Goal: Transaction & Acquisition: Purchase product/service

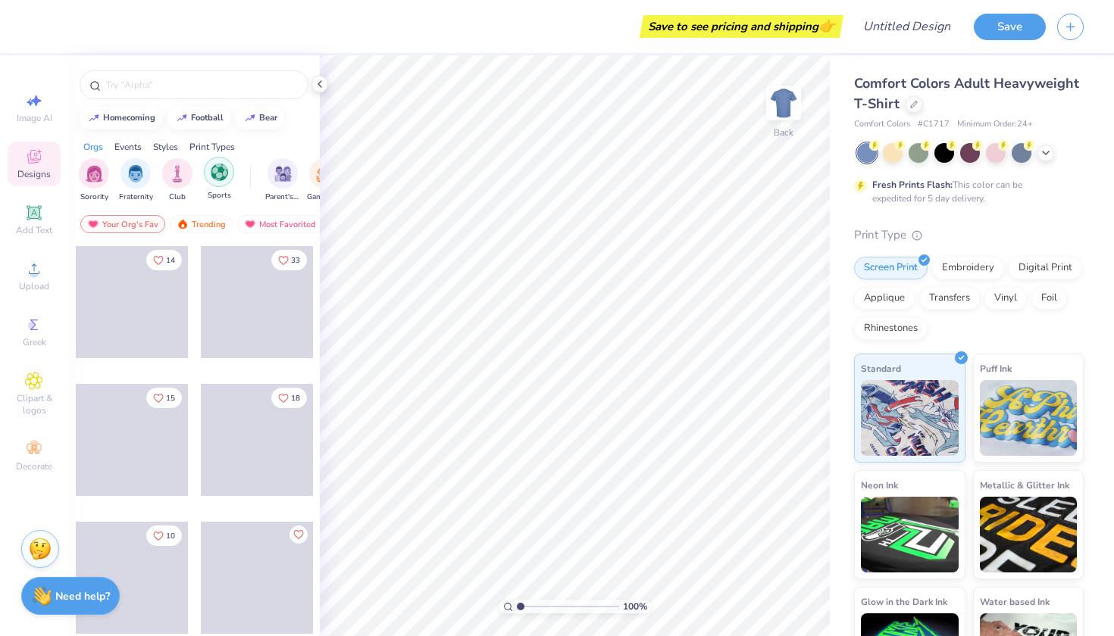
click at [217, 169] on img "filter for Sports" at bounding box center [219, 172] width 17 height 17
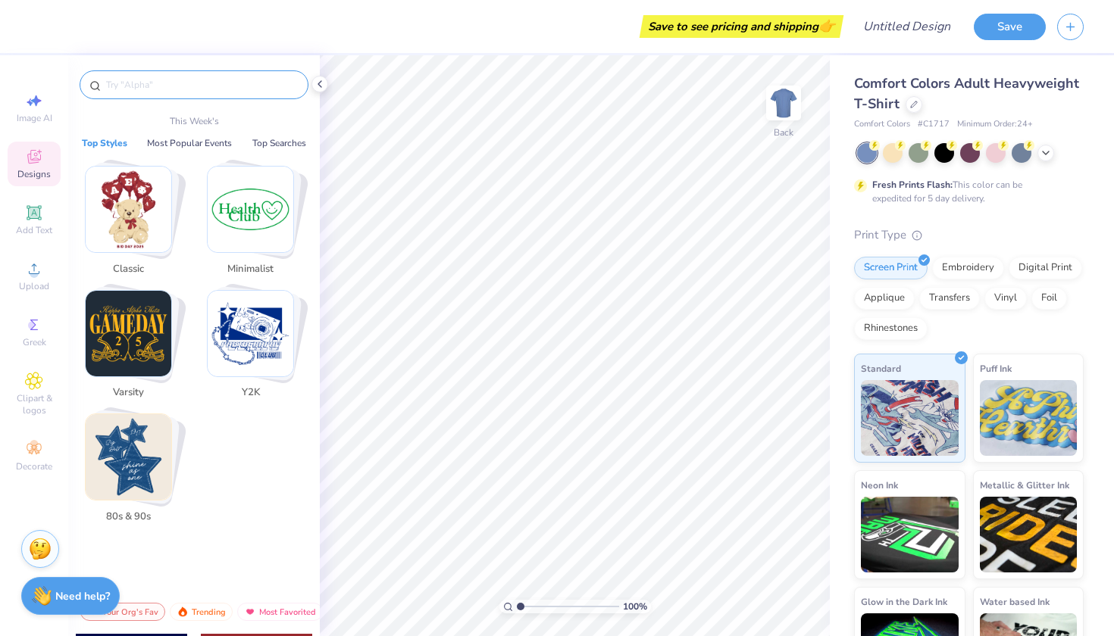
click at [183, 81] on input "text" at bounding box center [202, 84] width 194 height 15
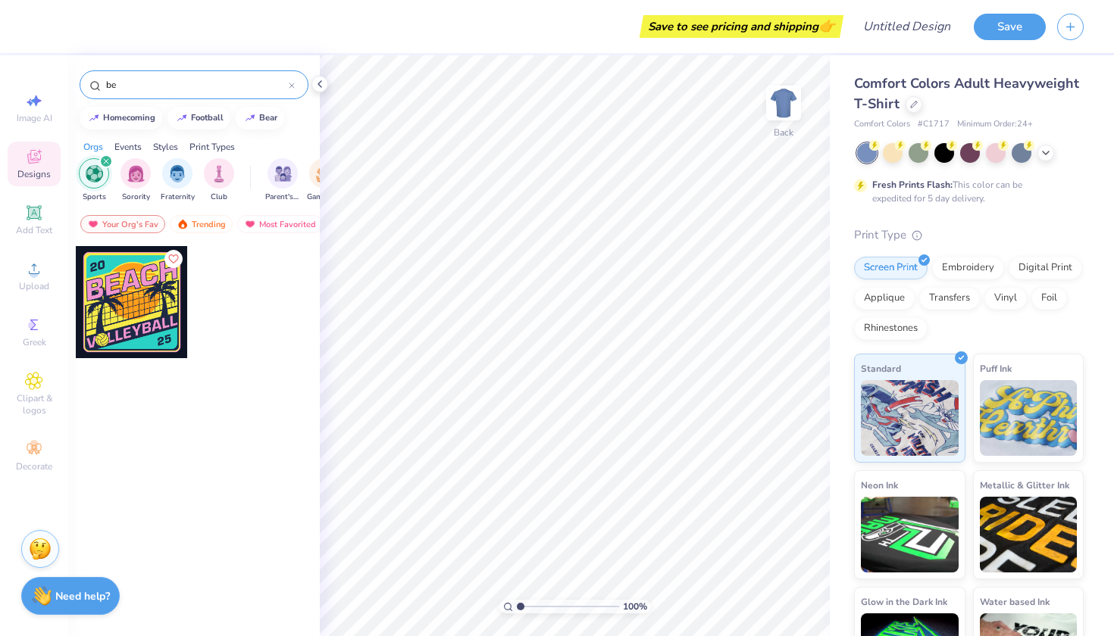
type input "b"
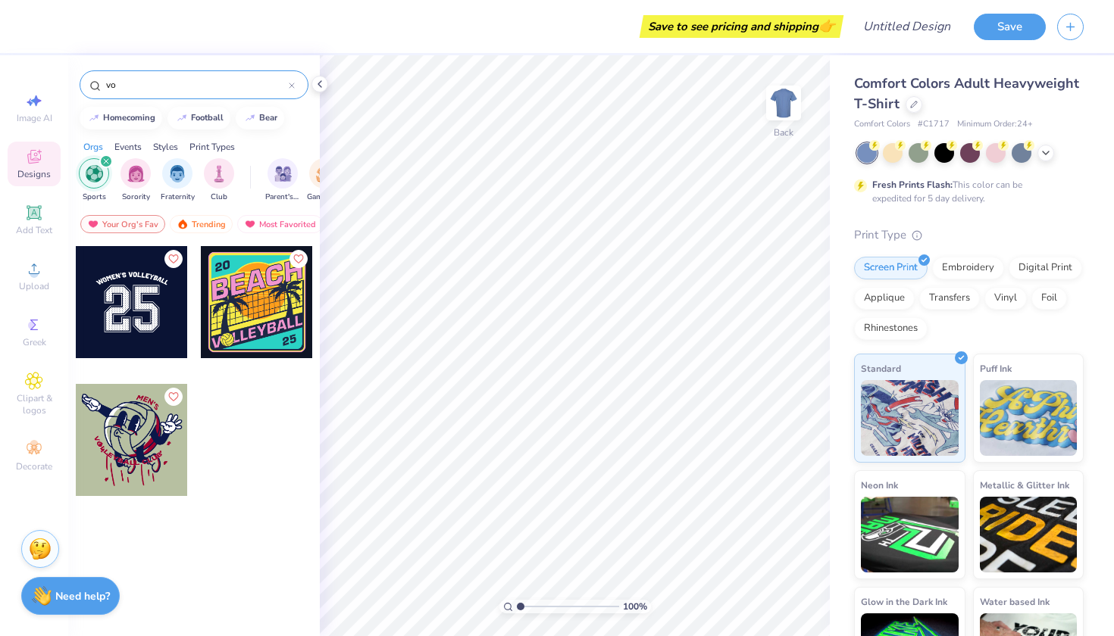
type input "v"
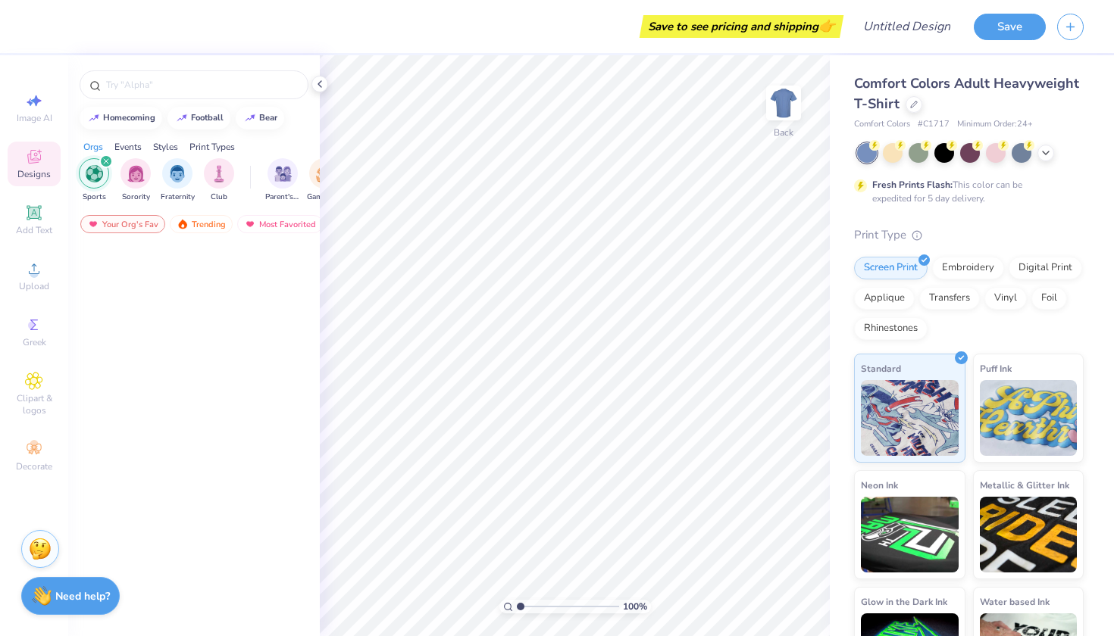
scroll to position [1773, 0]
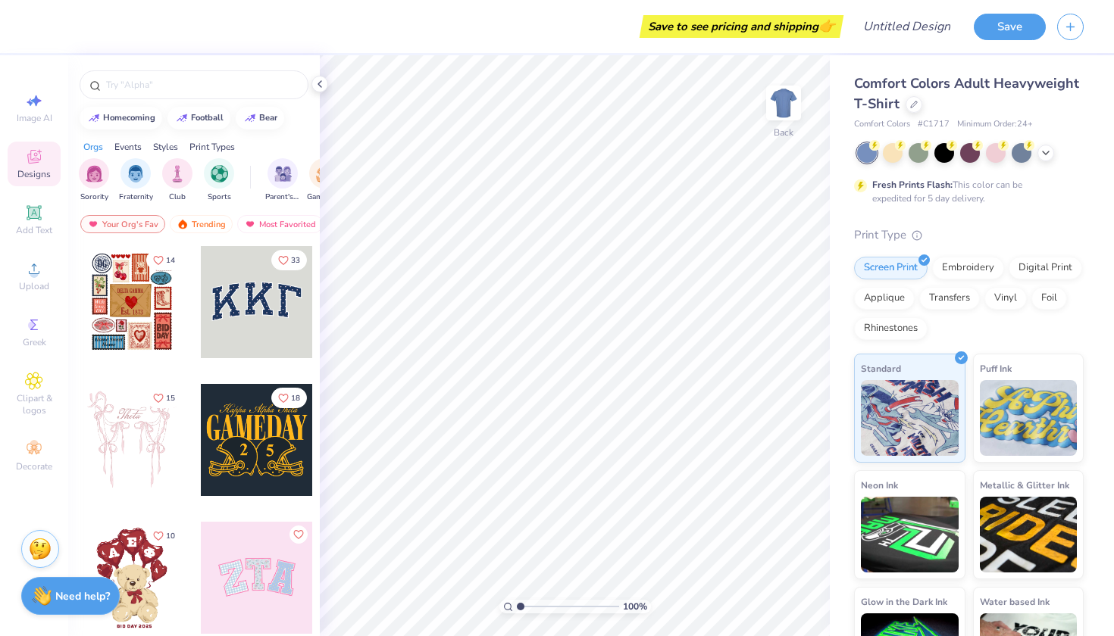
click at [888, 105] on span "Comfort Colors Adult Heavyweight T-Shirt" at bounding box center [966, 93] width 225 height 39
click at [915, 108] on div at bounding box center [913, 103] width 17 height 17
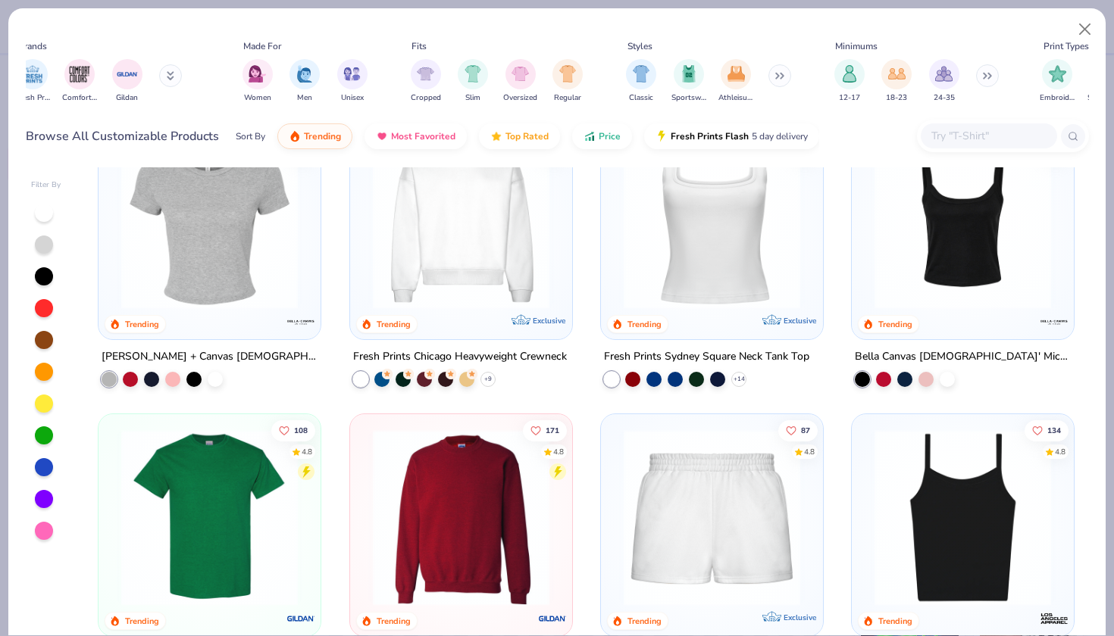
scroll to position [0, 609]
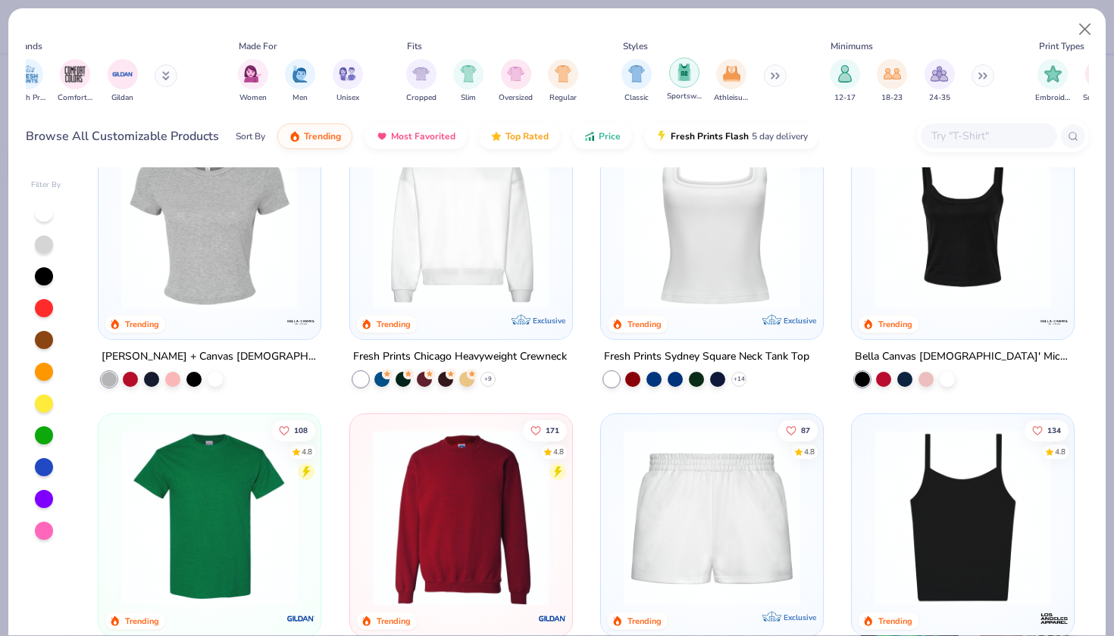
click at [679, 70] on img "filter for Sportswear" at bounding box center [684, 72] width 17 height 17
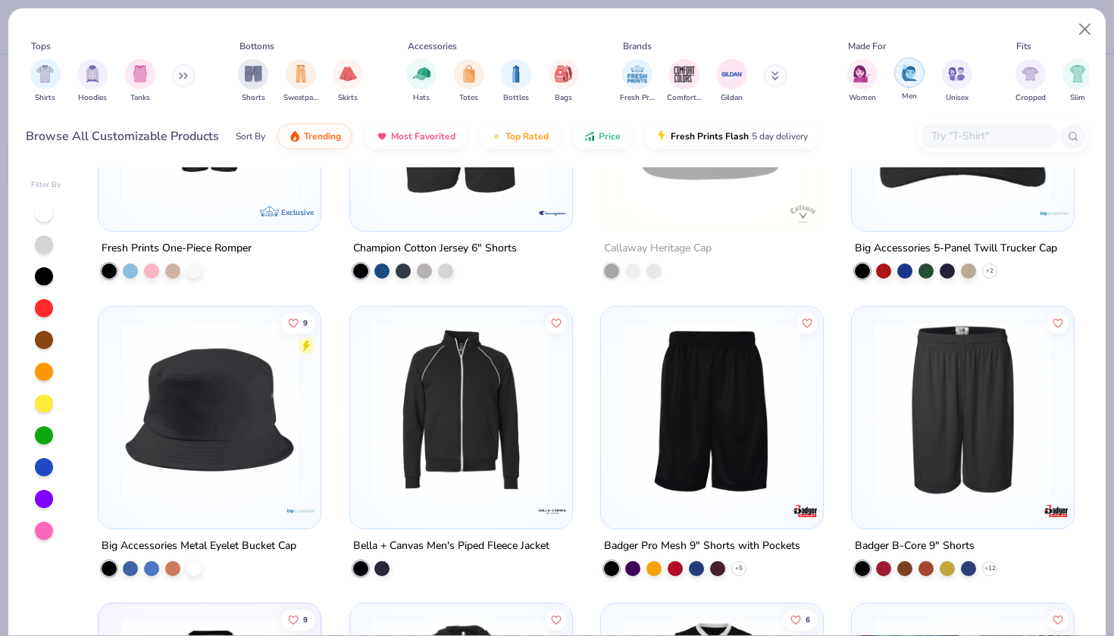
click at [910, 76] on img "filter for Men" at bounding box center [909, 72] width 17 height 17
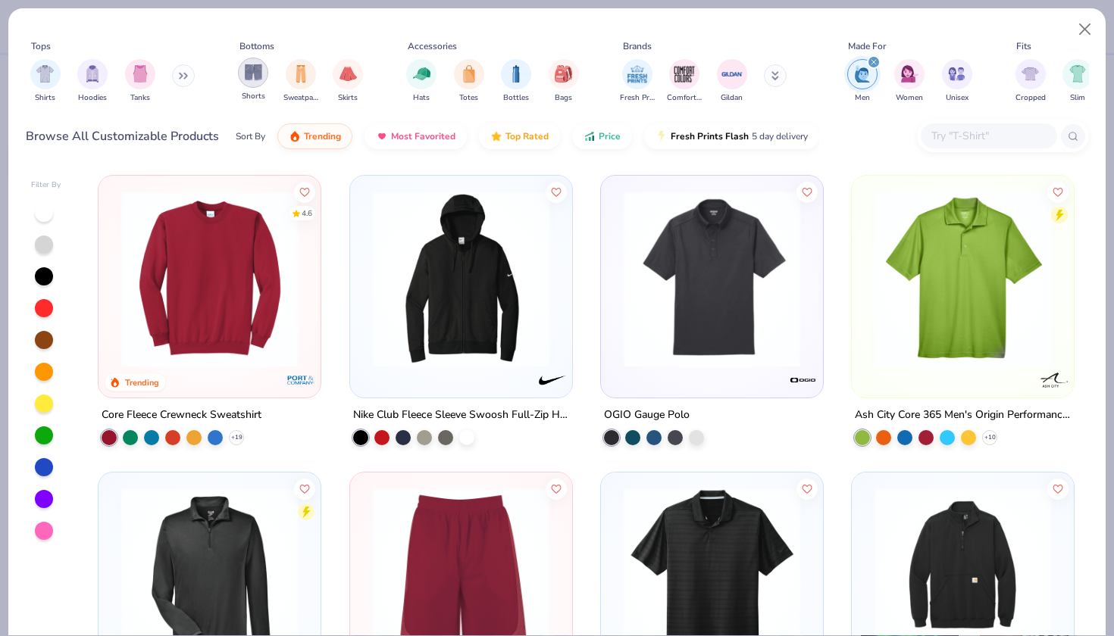
click at [260, 83] on div "filter for Shorts" at bounding box center [253, 73] width 30 height 30
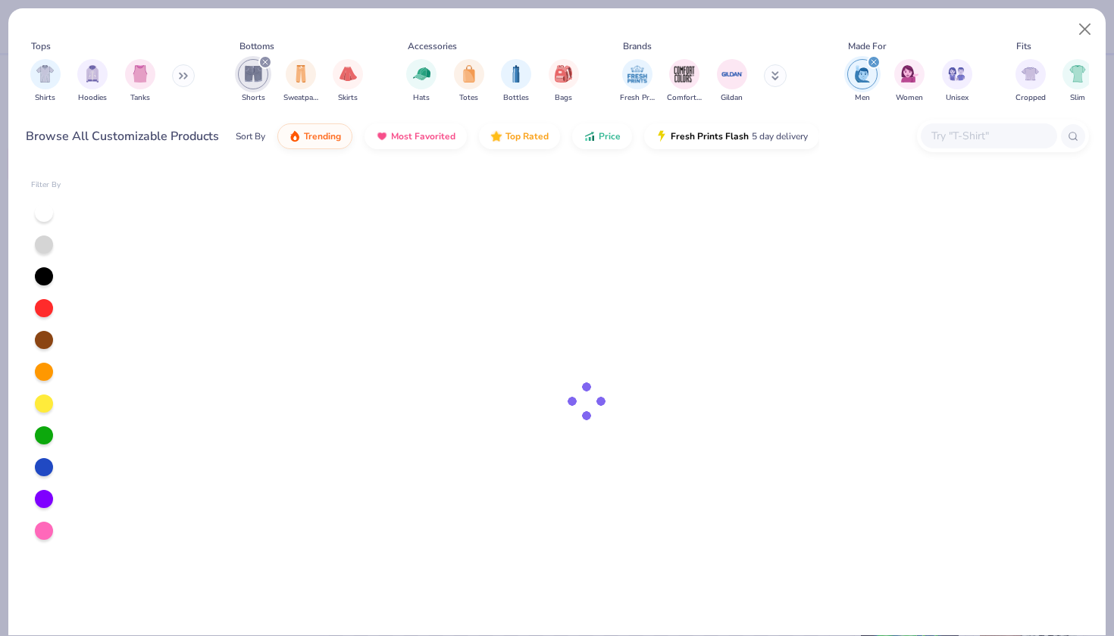
click at [772, 80] on icon at bounding box center [775, 75] width 8 height 9
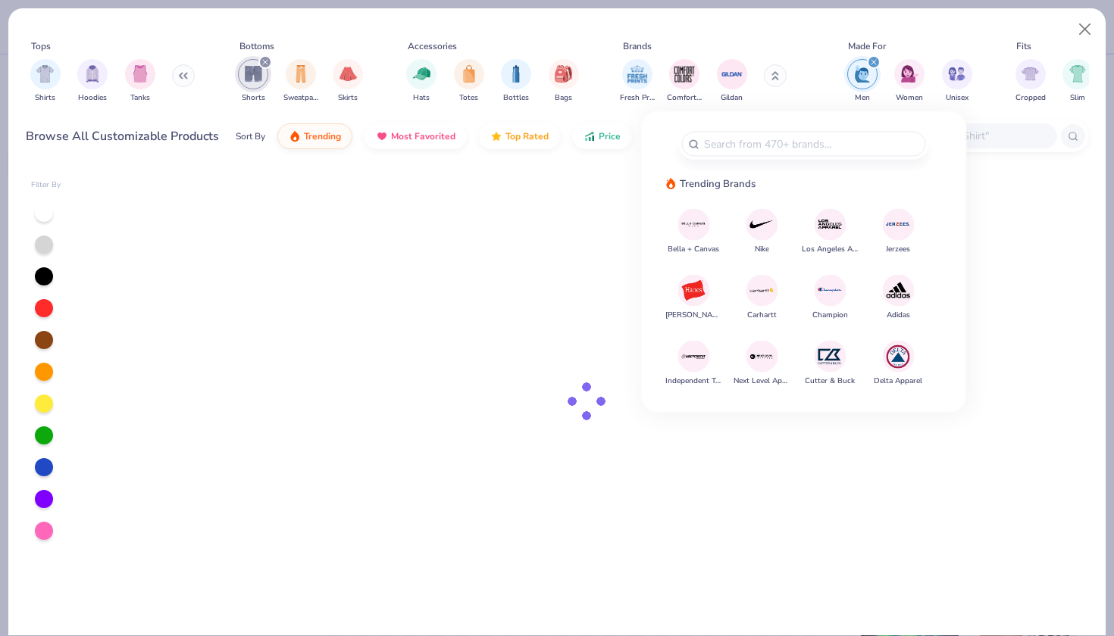
click at [772, 82] on button at bounding box center [775, 75] width 23 height 23
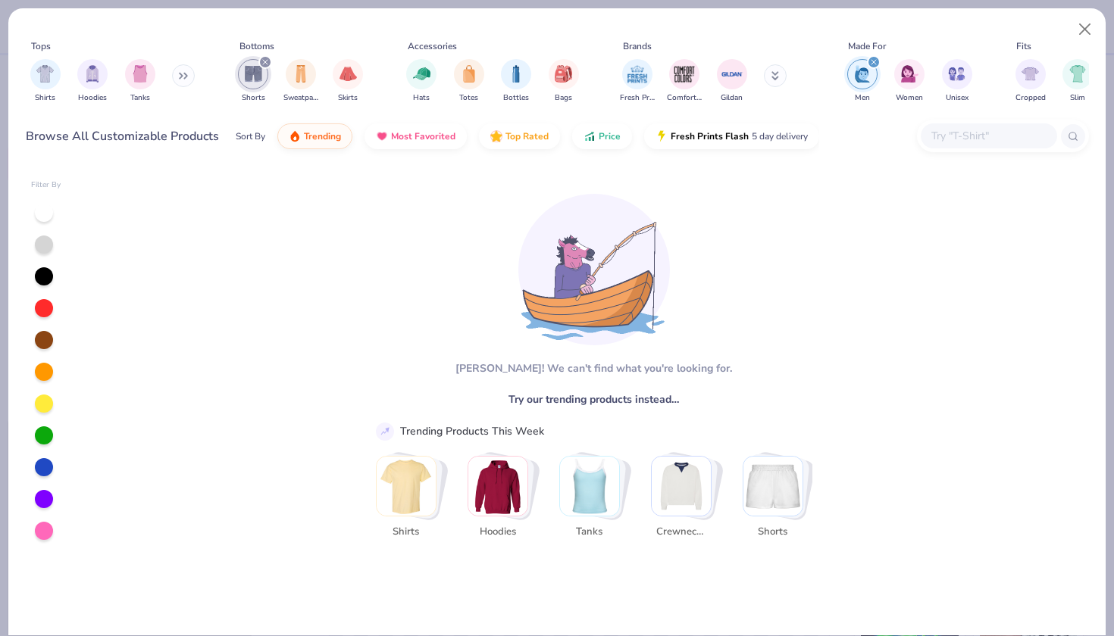
click at [263, 62] on icon "filter for Shorts" at bounding box center [265, 62] width 6 height 6
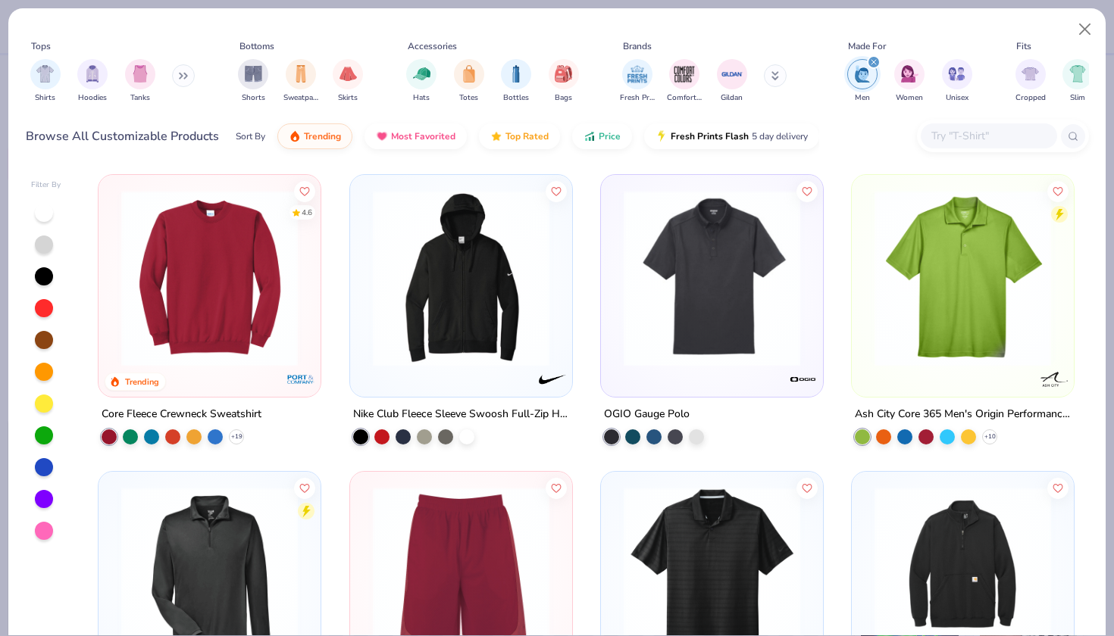
scroll to position [65, 0]
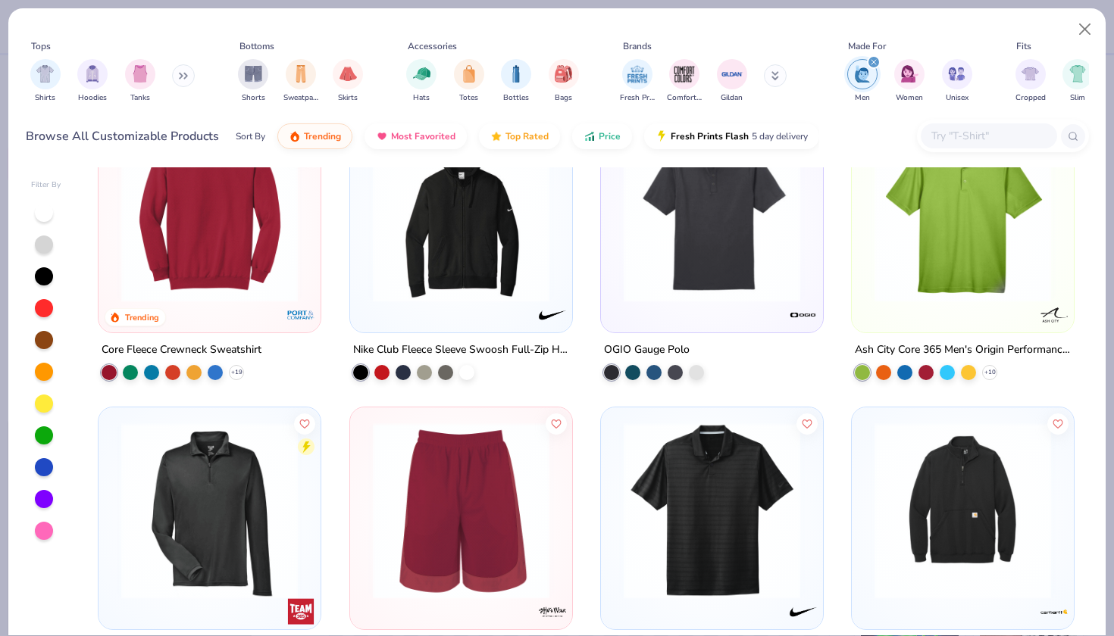
click at [445, 520] on img at bounding box center [461, 511] width 192 height 177
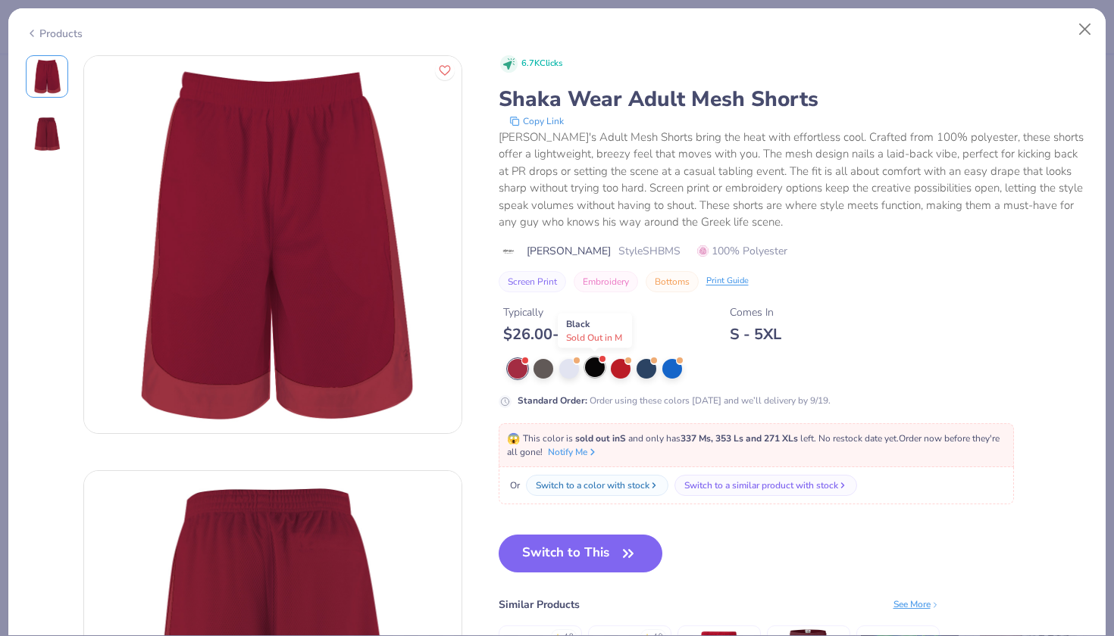
click at [601, 367] on div at bounding box center [595, 368] width 20 height 20
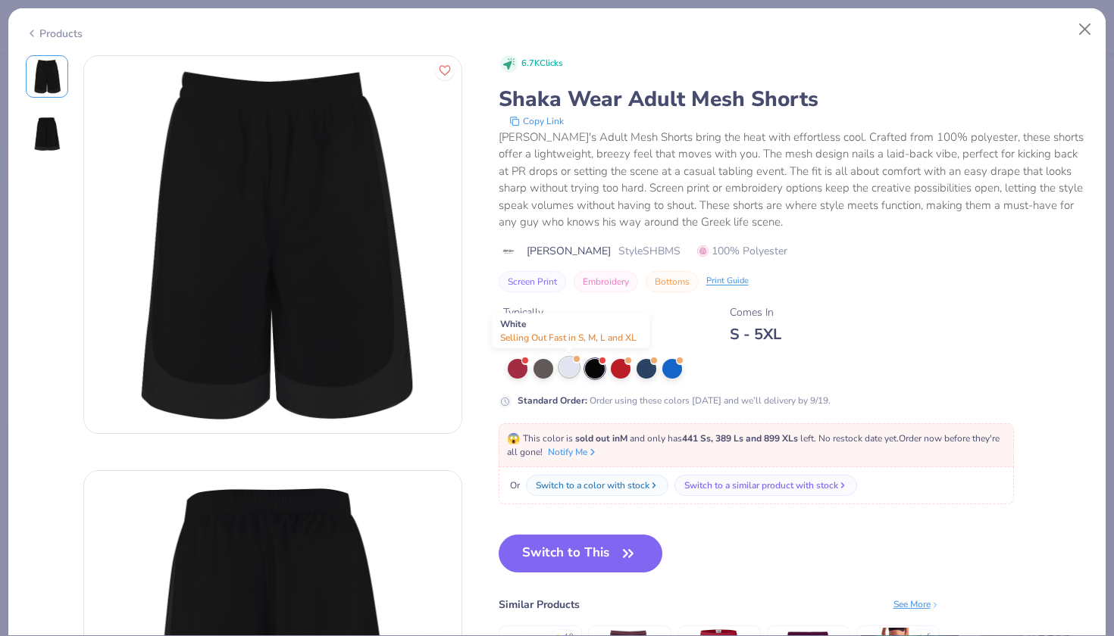
click at [575, 366] on div at bounding box center [569, 368] width 20 height 20
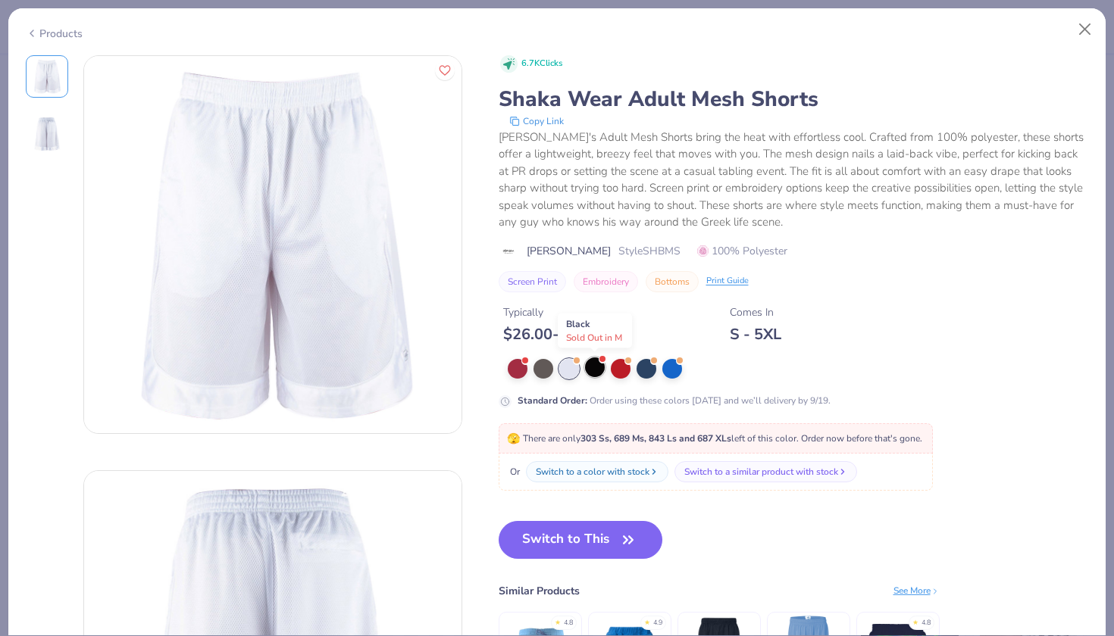
click at [594, 366] on div at bounding box center [595, 368] width 20 height 20
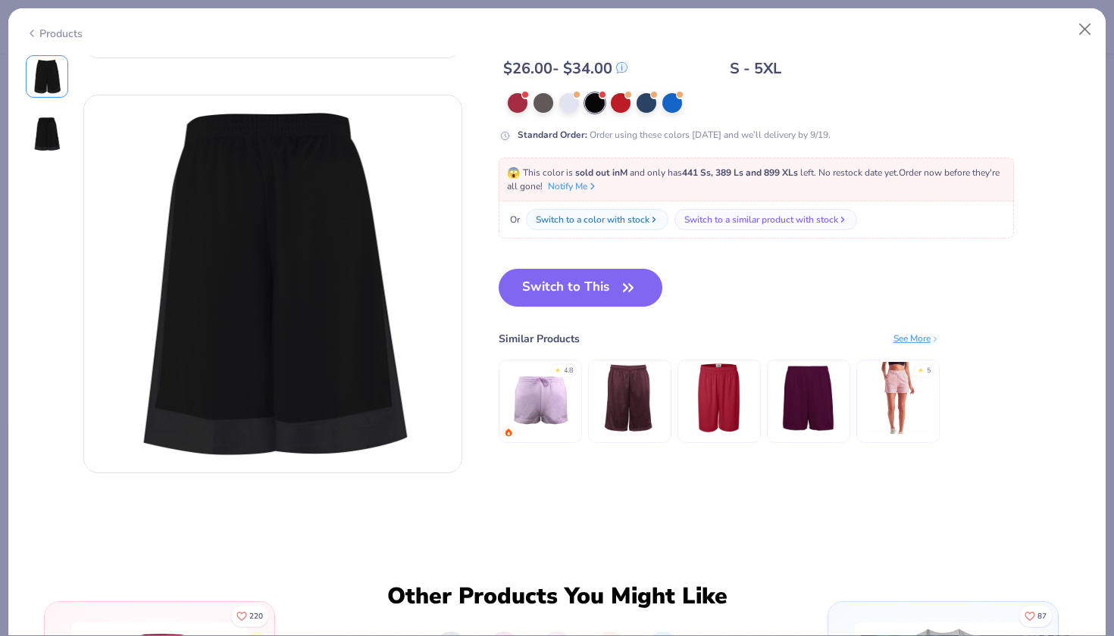
scroll to position [395, 0]
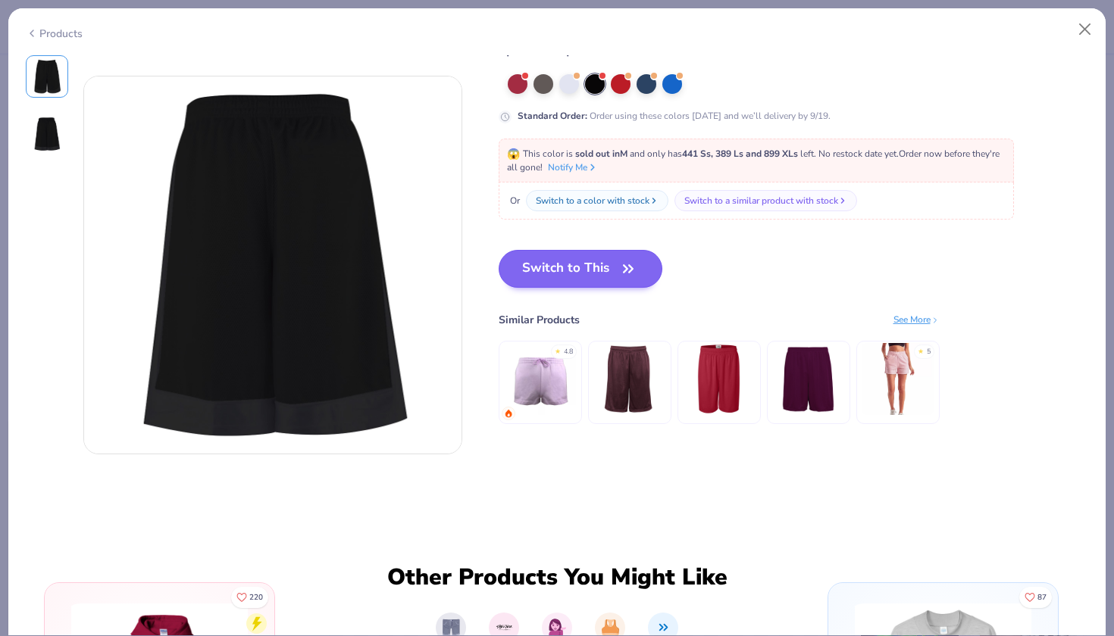
click at [614, 275] on button "Switch to This" at bounding box center [580, 269] width 164 height 38
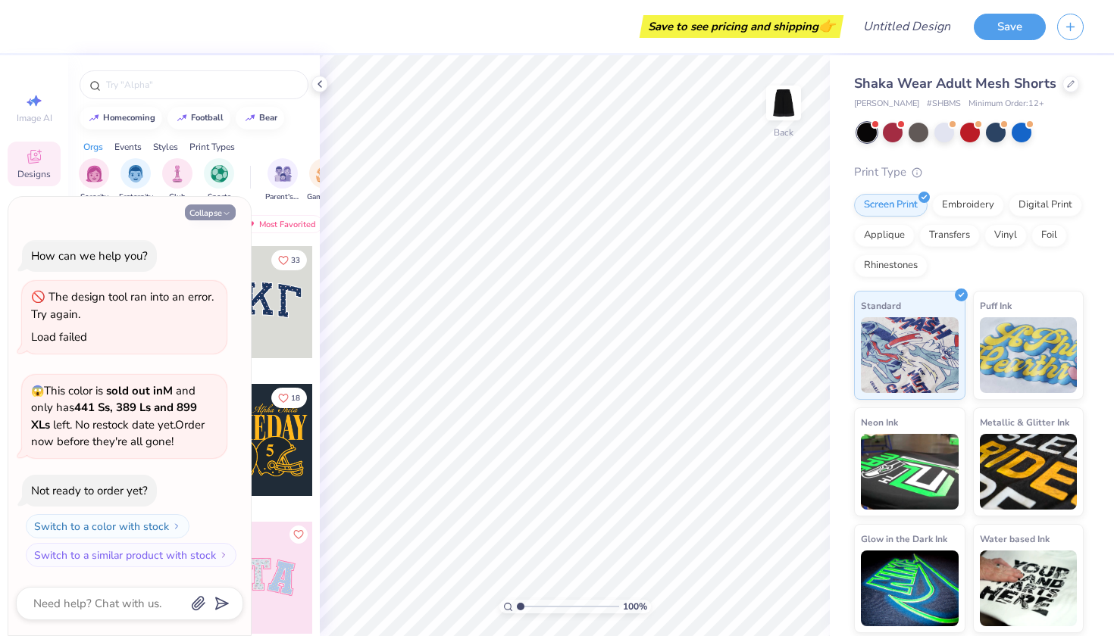
click at [224, 215] on icon "button" at bounding box center [226, 213] width 9 height 9
type textarea "x"
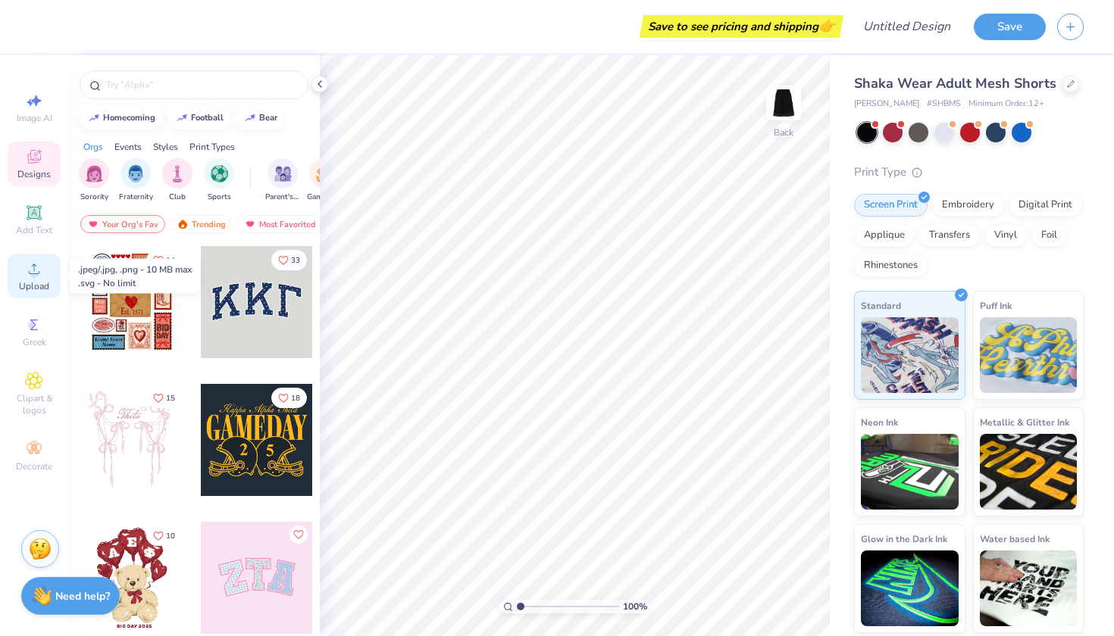
click at [35, 263] on icon at bounding box center [34, 269] width 18 height 18
click at [34, 280] on div "Upload" at bounding box center [34, 276] width 53 height 45
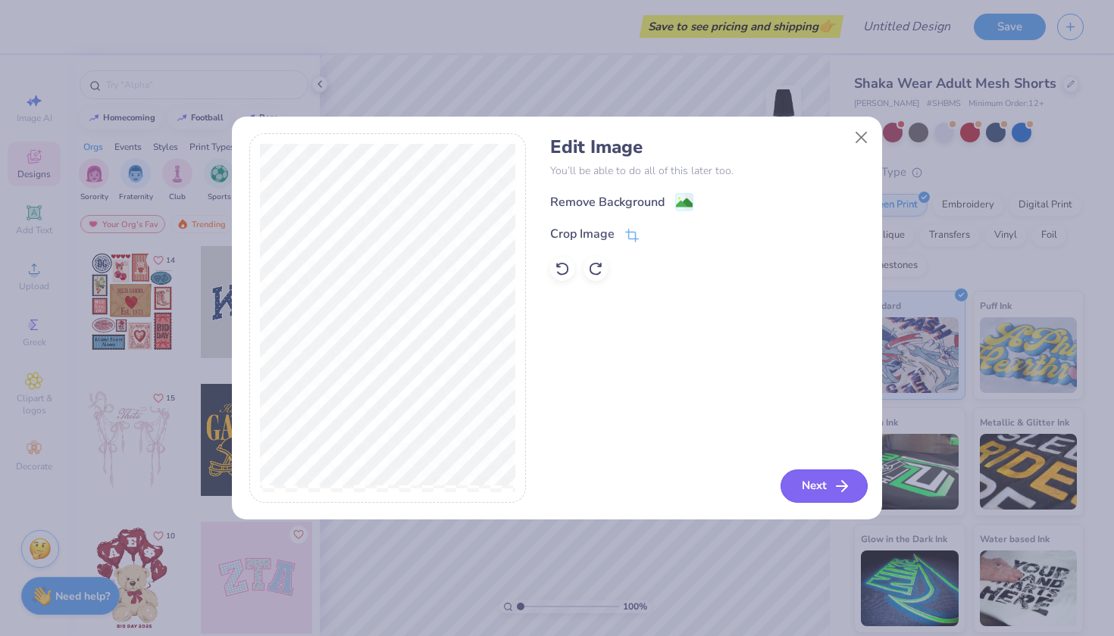
click at [828, 493] on button "Next" at bounding box center [823, 486] width 87 height 33
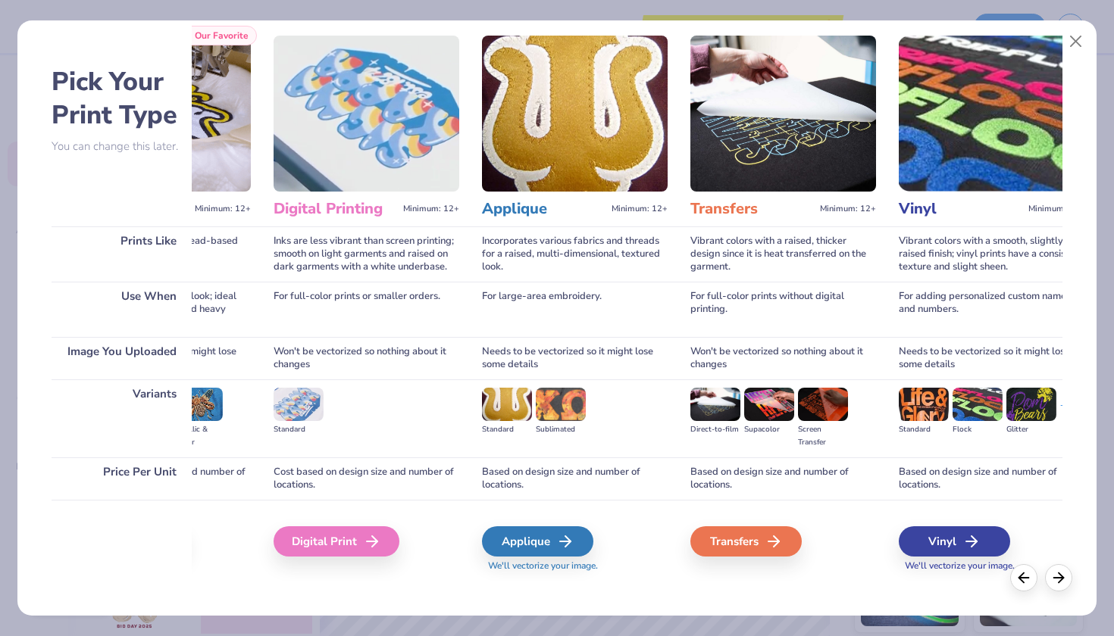
scroll to position [0, 359]
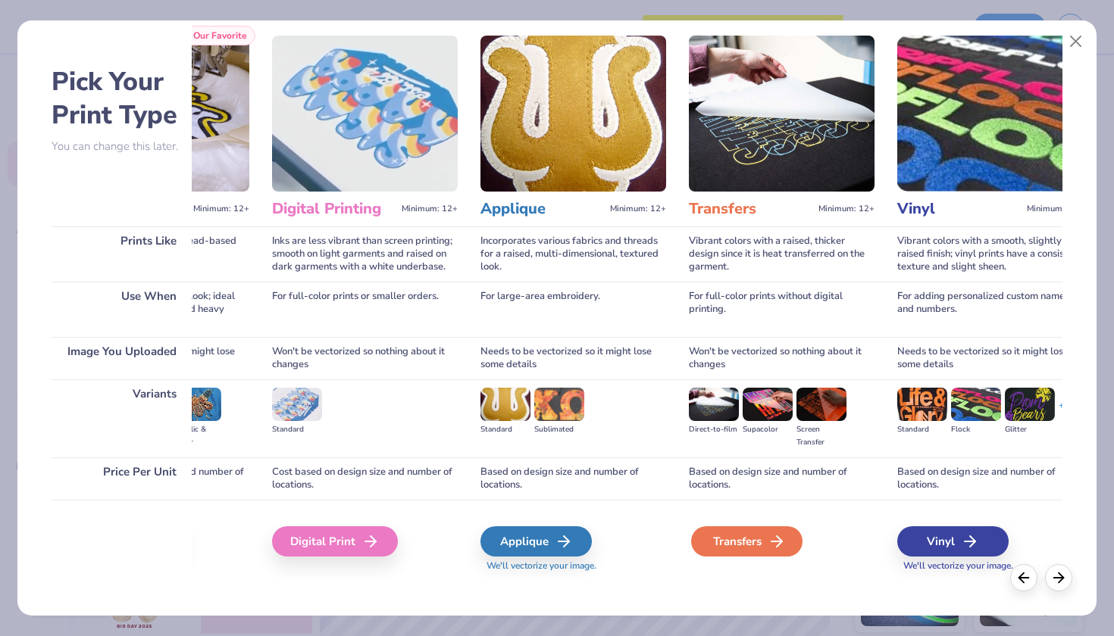
click at [756, 545] on div "Transfers" at bounding box center [746, 542] width 111 height 30
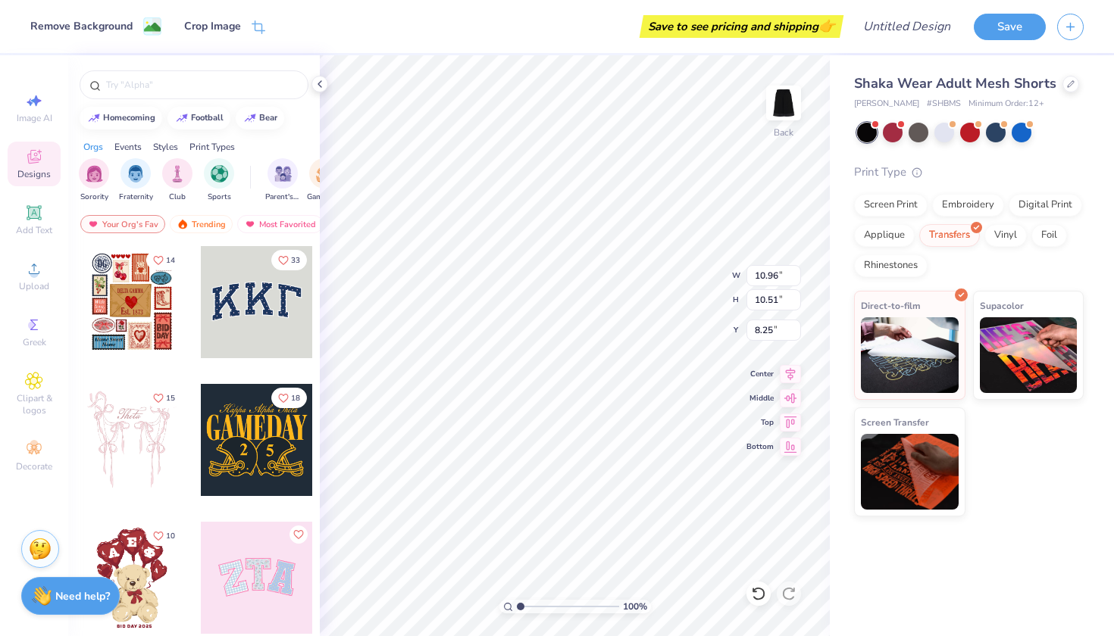
type input "5.16"
type input "4.94"
type input "21.02"
click at [859, 570] on div "Shaka Wear Adult Mesh Shorts Shaka Wear # SHBMS Minimum Order: 12 + Print Type …" at bounding box center [972, 345] width 284 height 581
click at [858, 570] on div "Shaka Wear Adult Mesh Shorts Shaka Wear # SHBMS Minimum Order: 12 + Print Type …" at bounding box center [972, 345] width 284 height 581
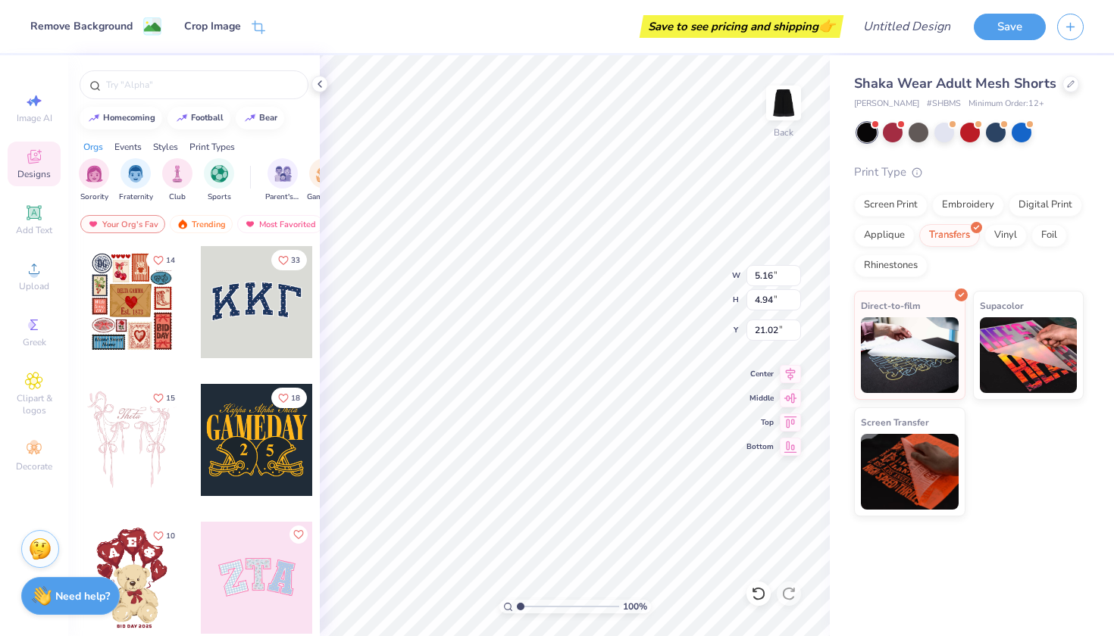
type input "20.10"
